Goal: Check status: Check status

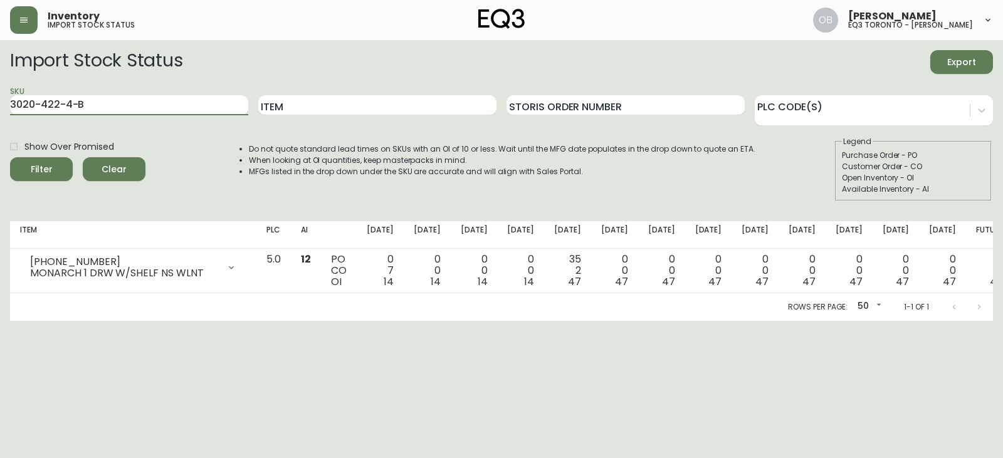
click at [10, 157] on button "Filter" at bounding box center [41, 169] width 63 height 24
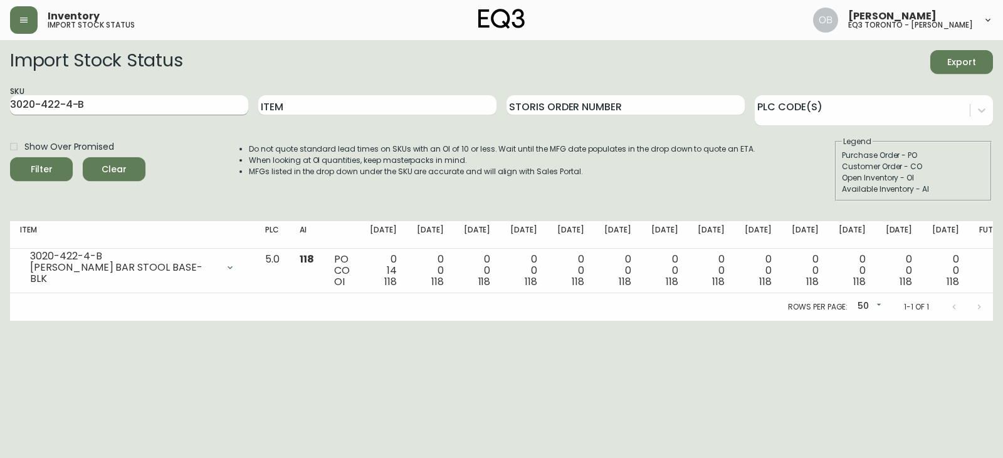
click at [83, 100] on input "3020-422-4-B" at bounding box center [129, 105] width 238 height 20
paste input "3-32-A"
type input "3020-423-32-A"
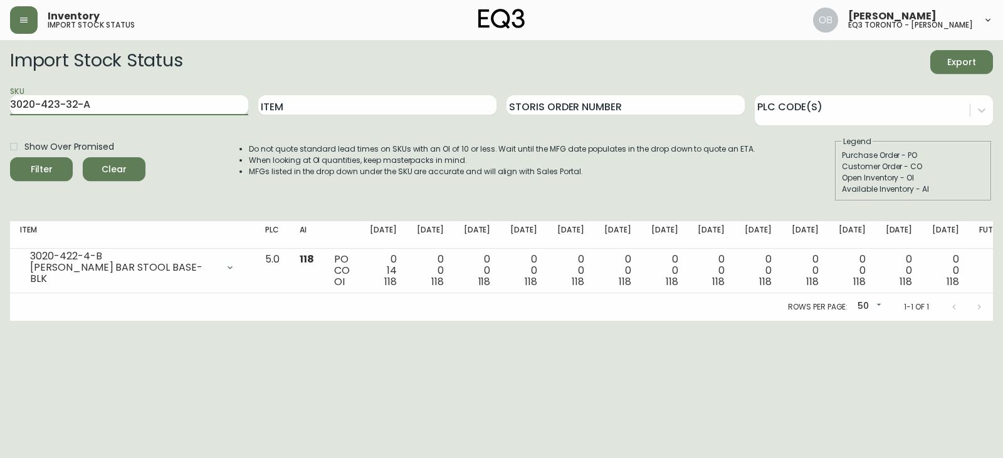
click at [10, 157] on button "Filter" at bounding box center [41, 169] width 63 height 24
